Goal: Information Seeking & Learning: Learn about a topic

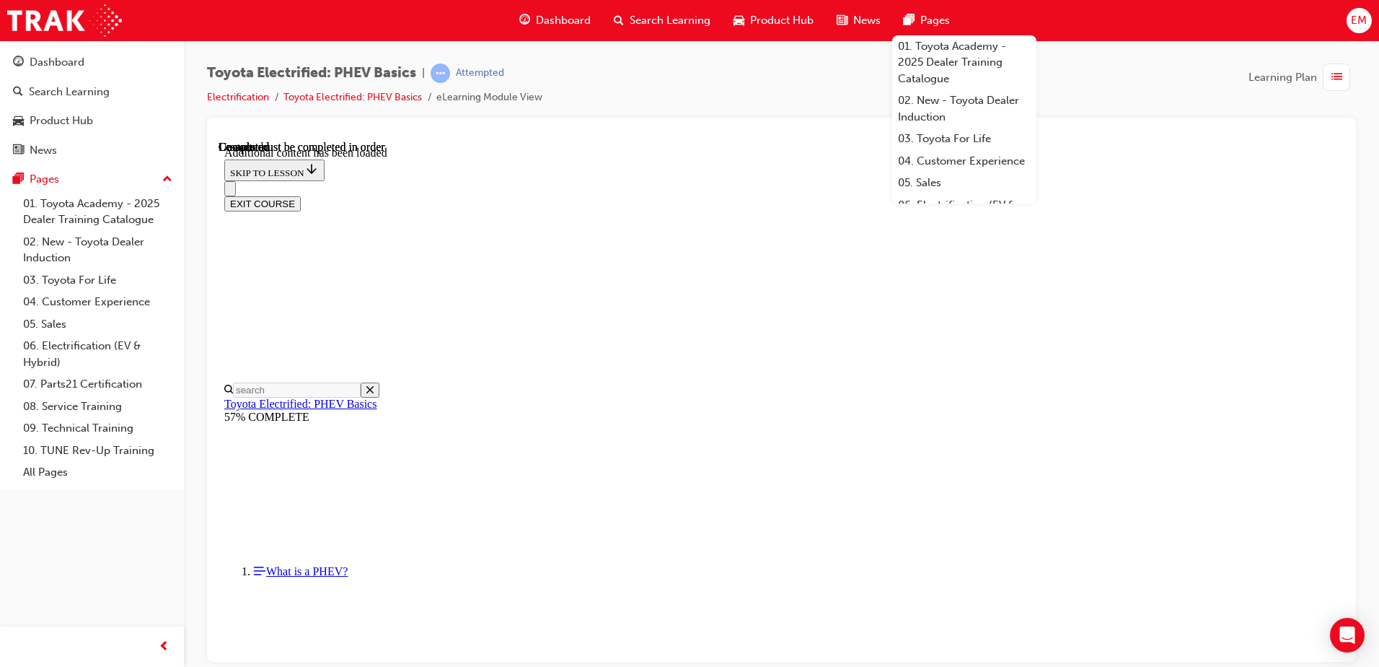
scroll to position [2510, 0]
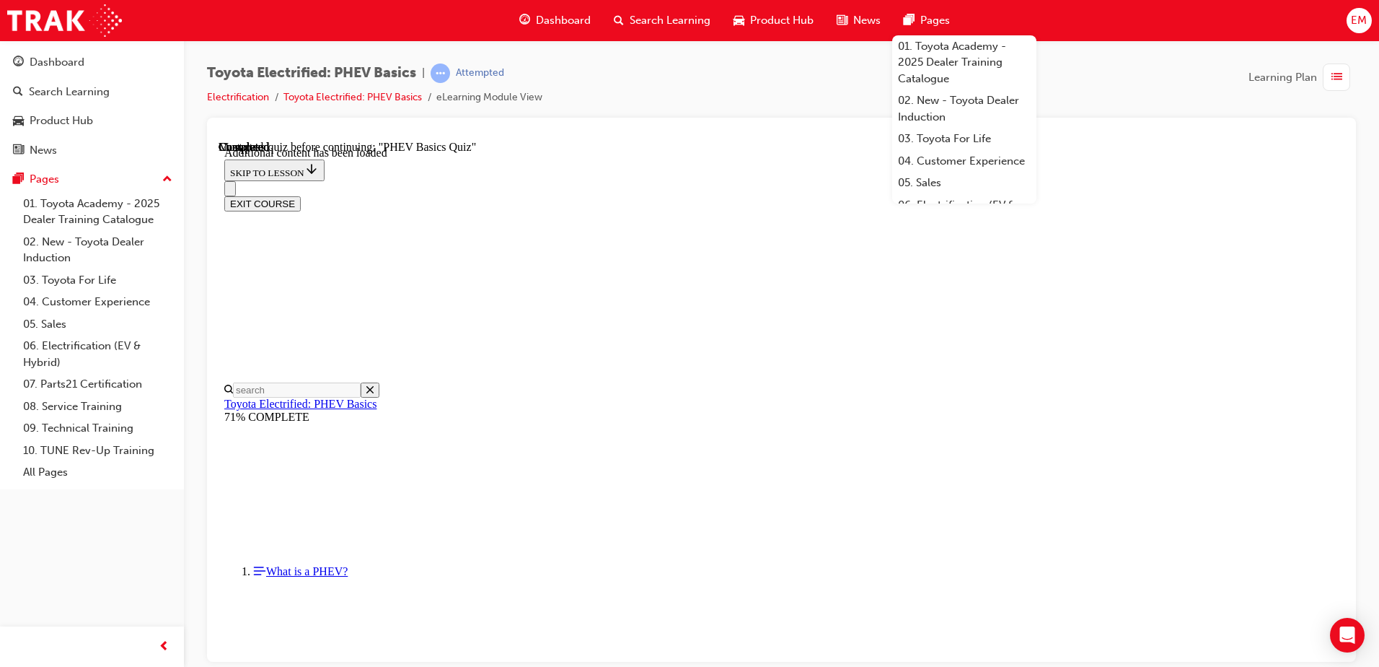
radio input "true"
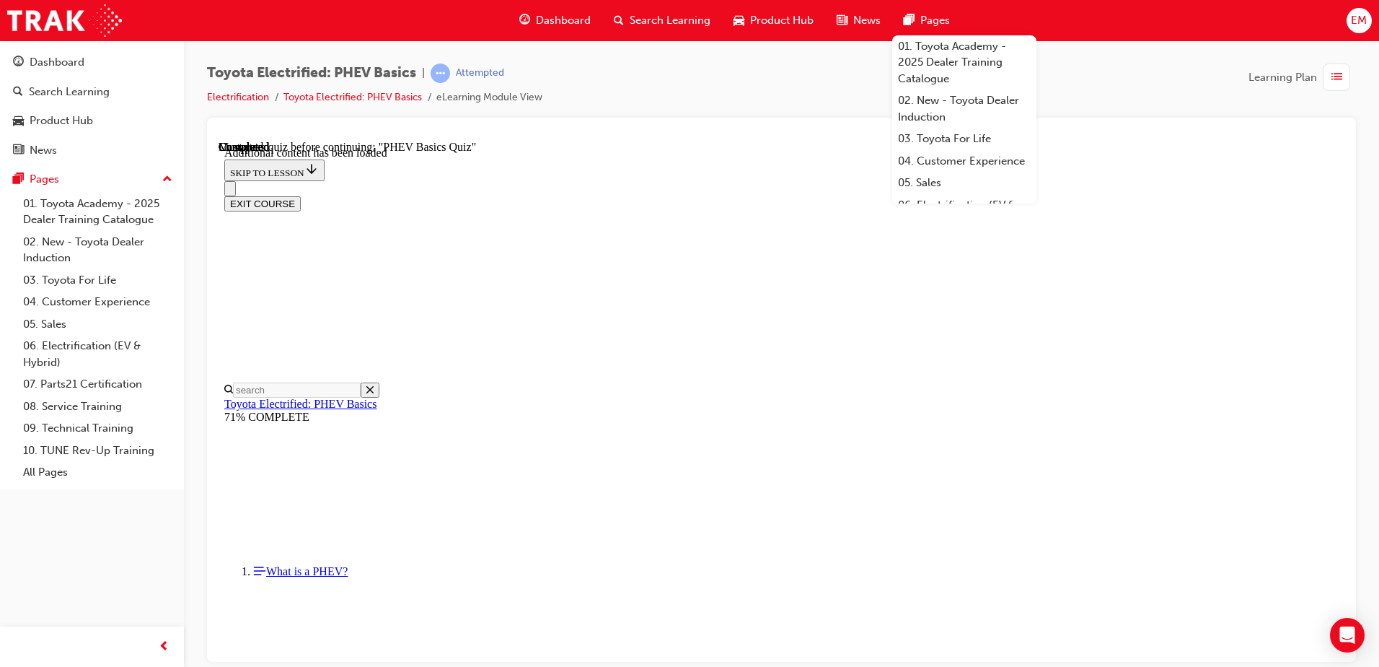
radio input "true"
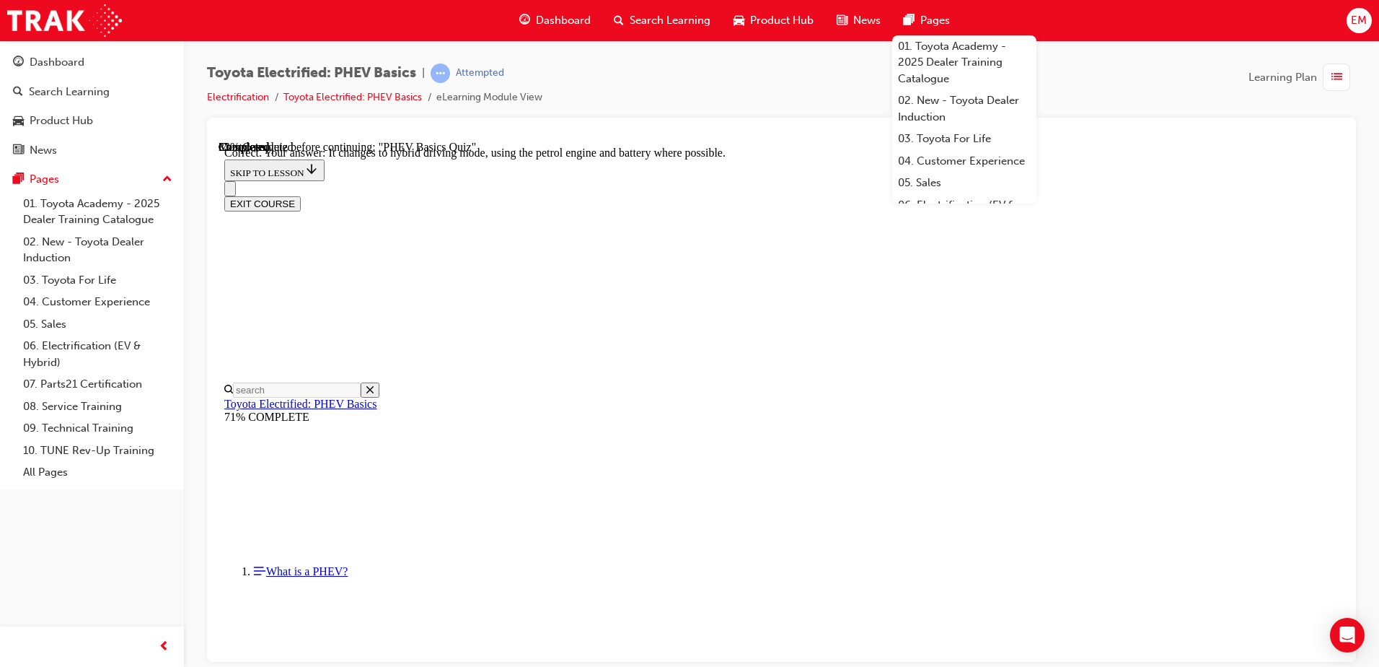
radio input "true"
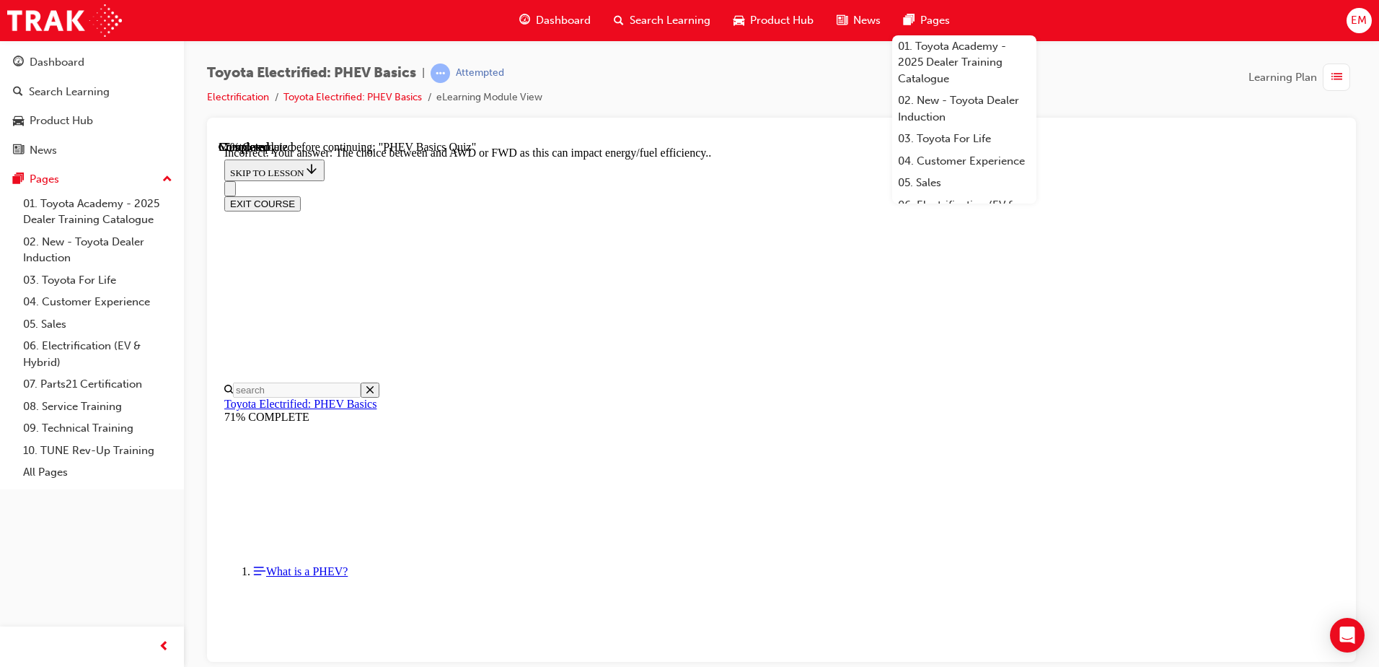
scroll to position [330, 0]
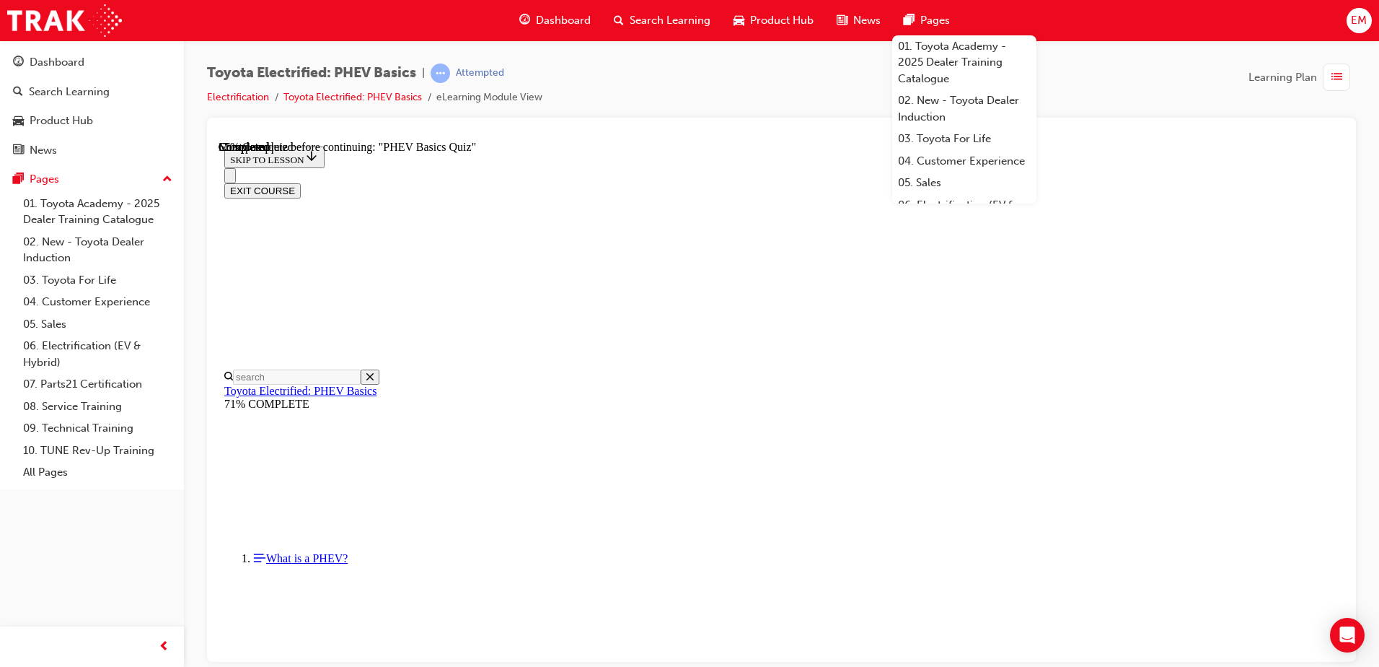
radio input "true"
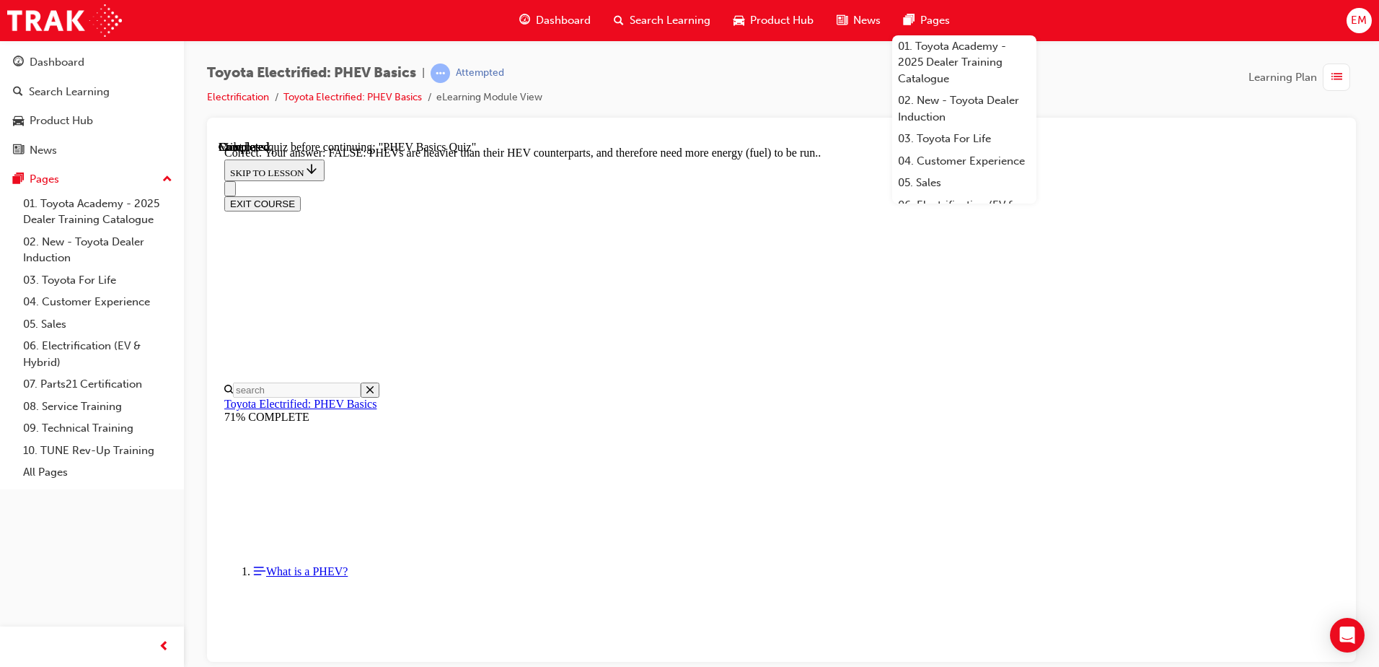
scroll to position [245, 0]
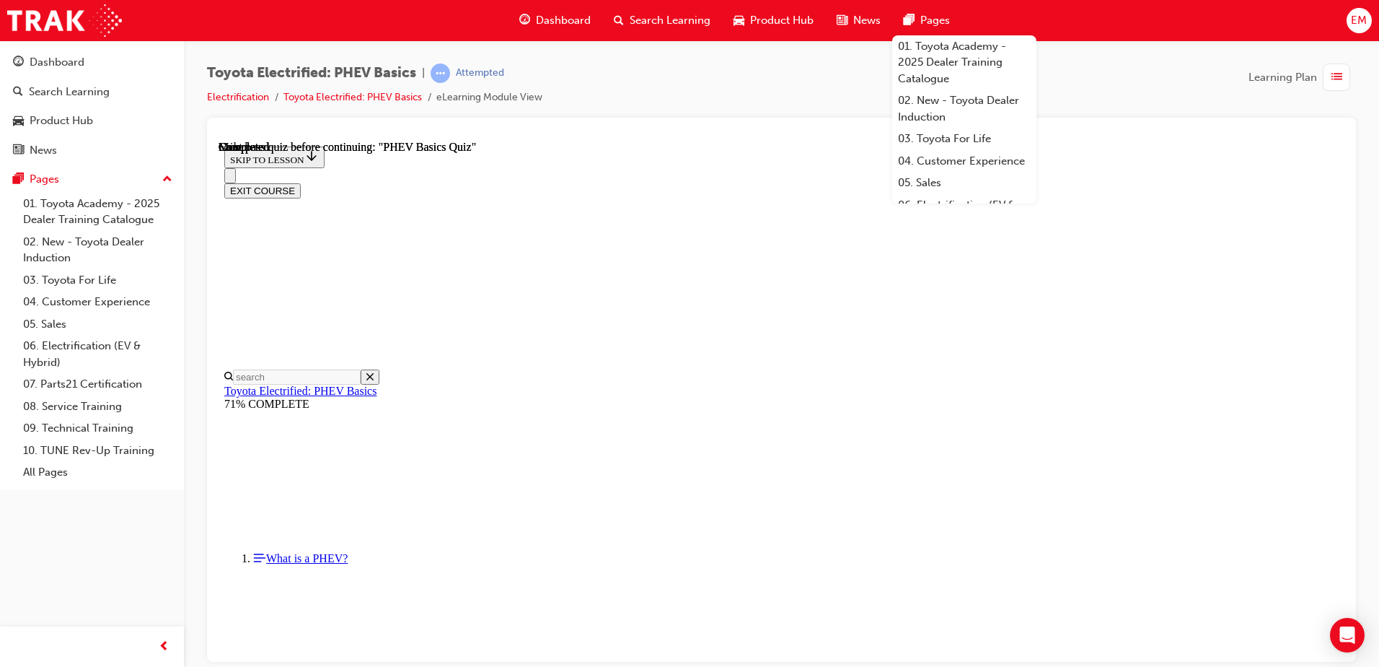
scroll to position [263, 0]
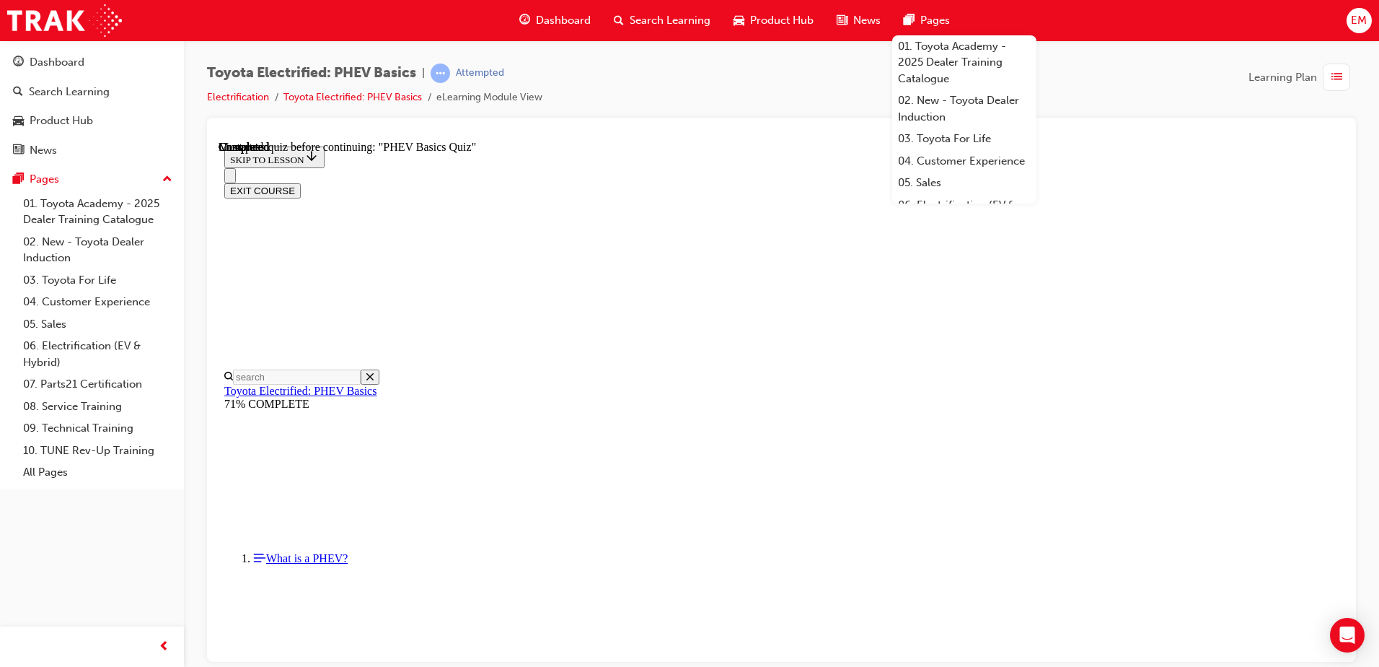
radio input "true"
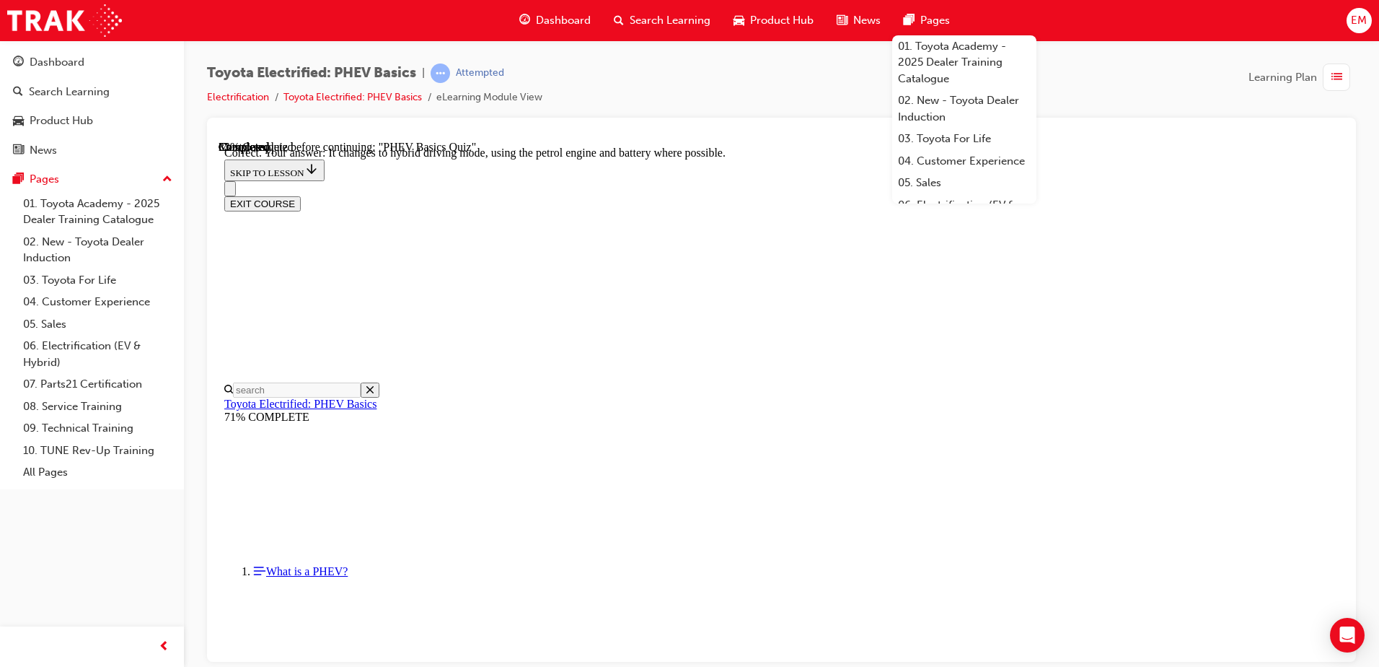
scroll to position [152, 0]
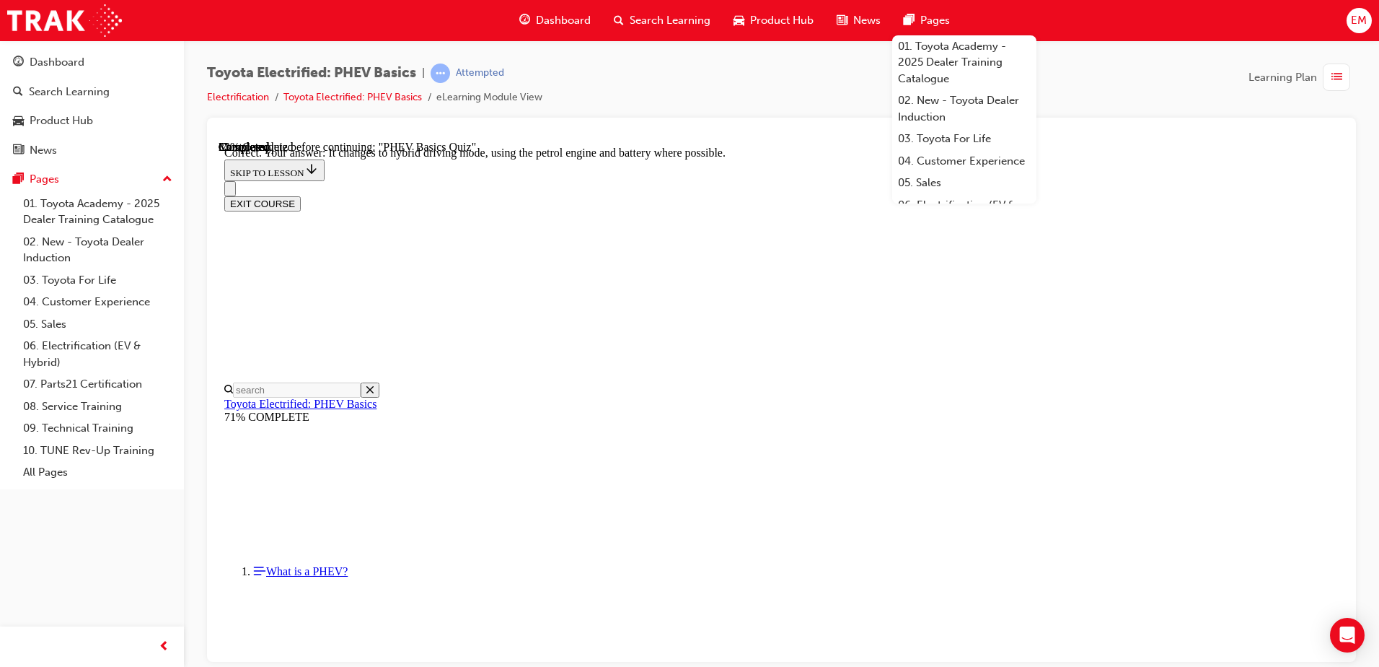
radio input "true"
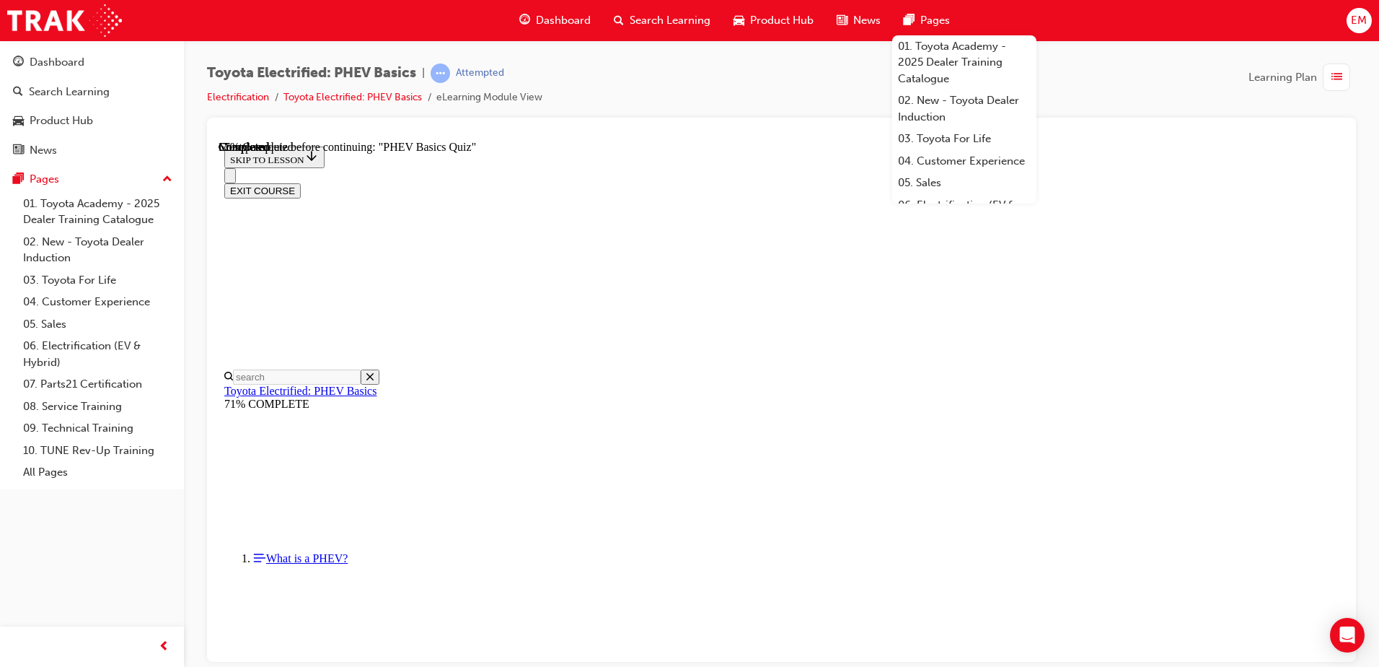
radio input "true"
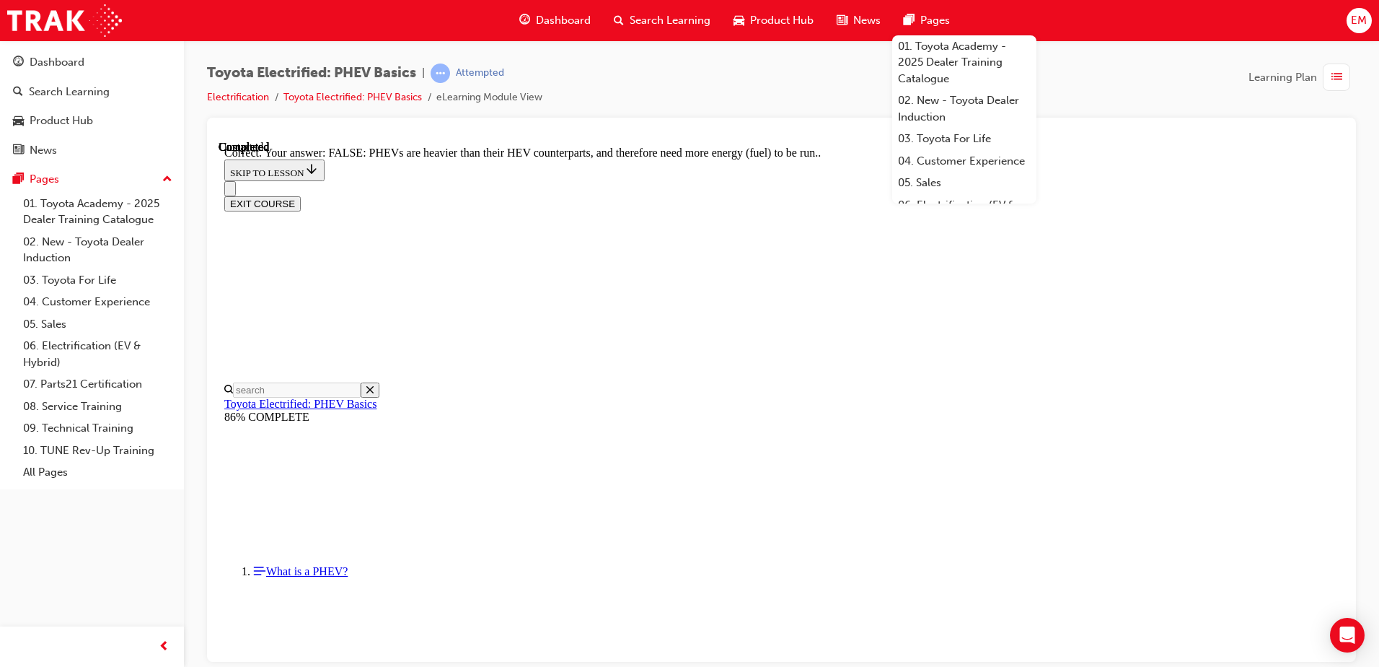
scroll to position [245, 0]
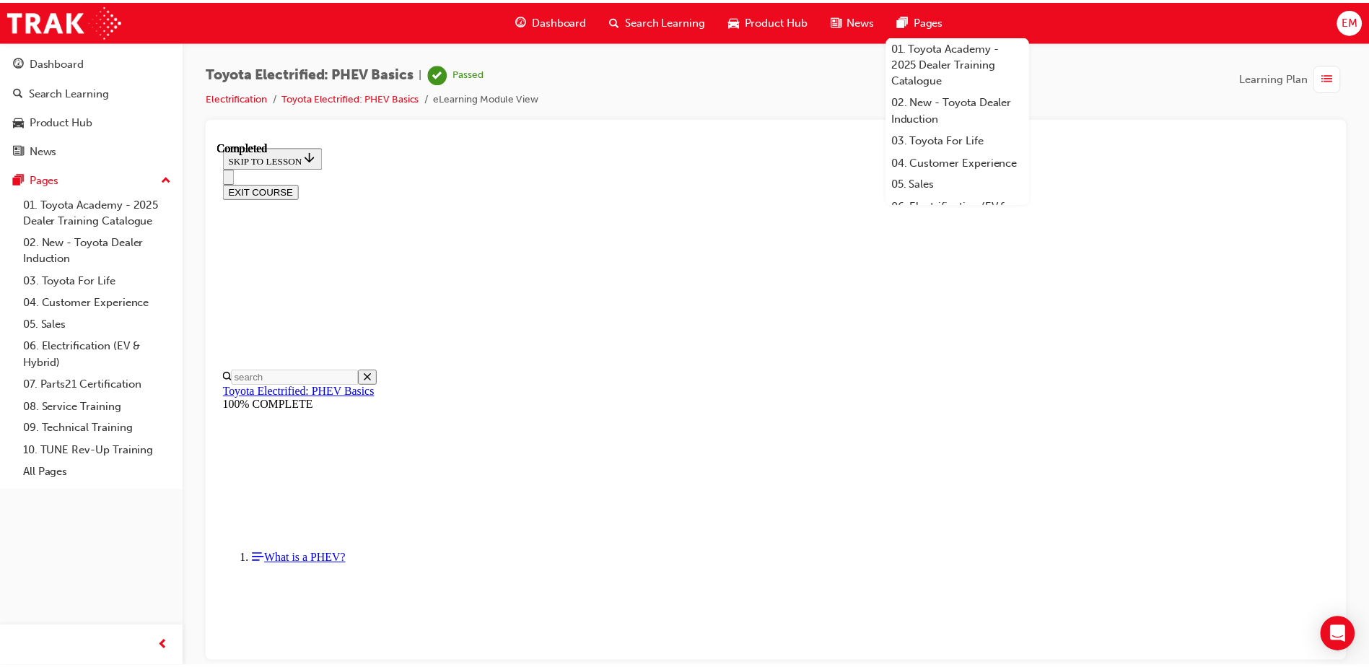
scroll to position [130, 0]
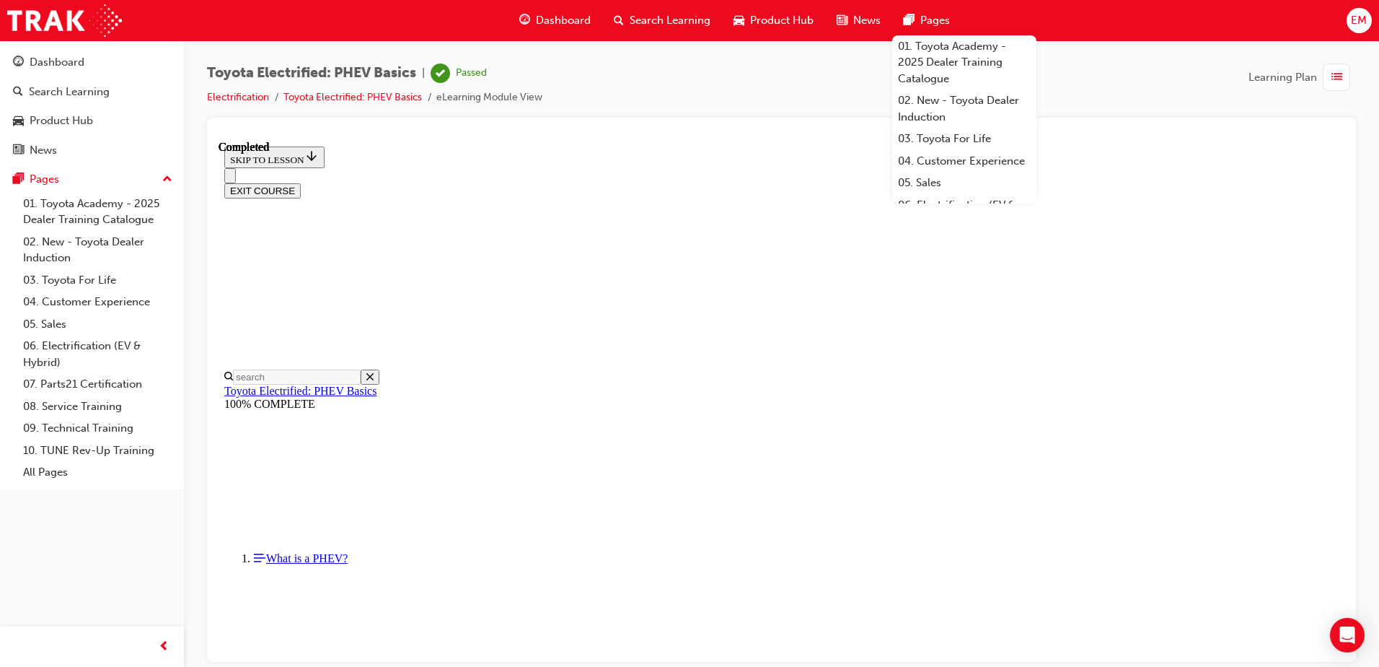
click at [582, 25] on span "Dashboard" at bounding box center [563, 20] width 55 height 17
